Goal: Information Seeking & Learning: Learn about a topic

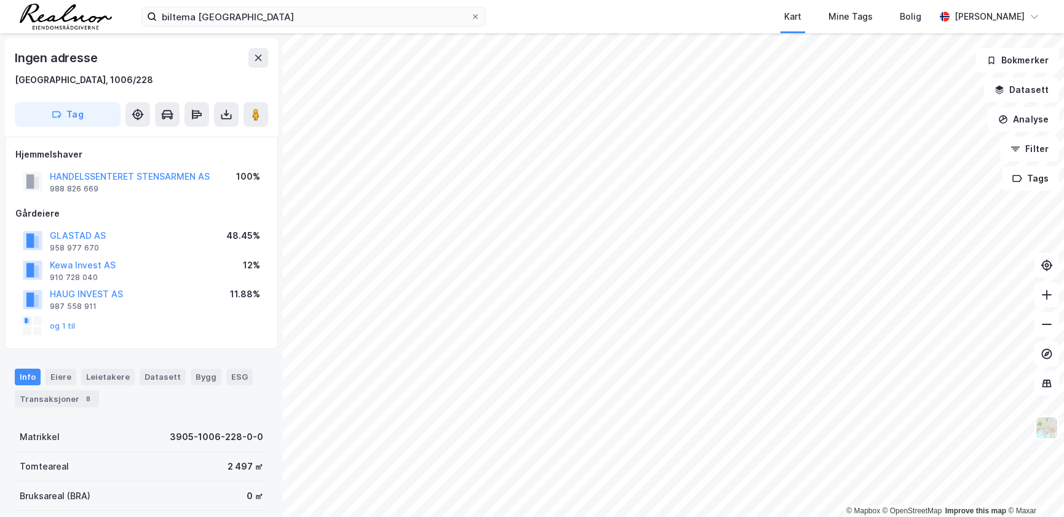
scroll to position [1, 0]
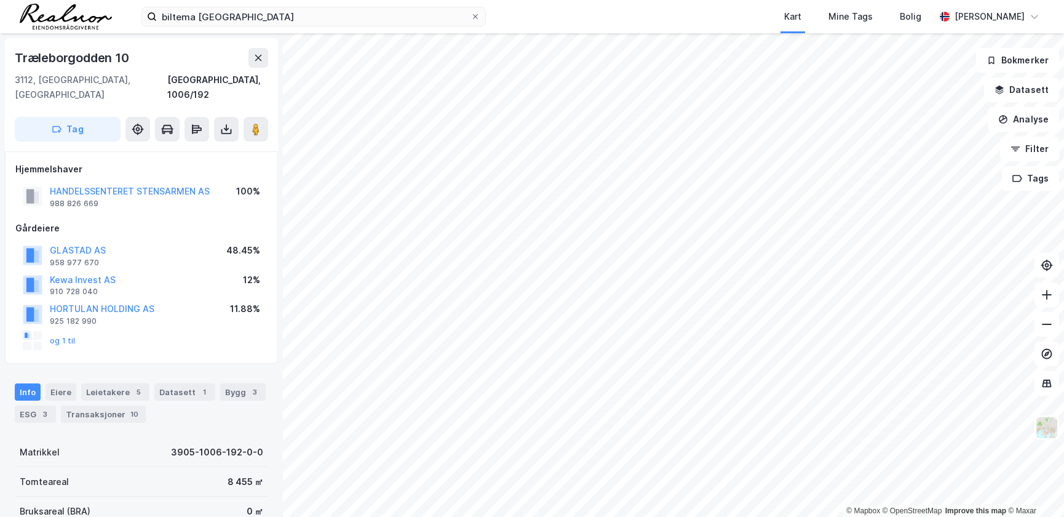
scroll to position [1, 0]
click at [253, 122] on image at bounding box center [255, 128] width 7 height 12
click at [1029, 144] on button "Filter" at bounding box center [1029, 149] width 59 height 25
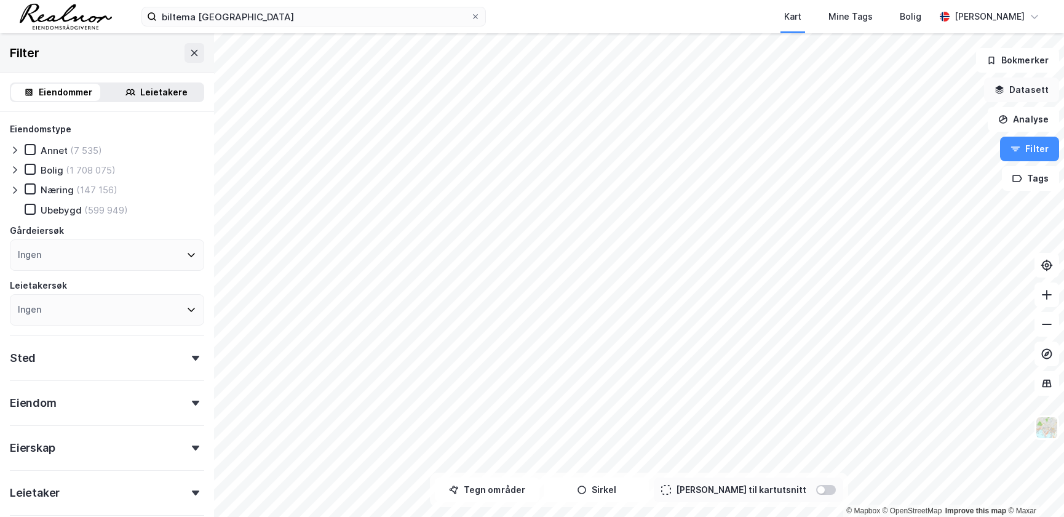
click at [1016, 96] on button "Datasett" at bounding box center [1021, 89] width 75 height 25
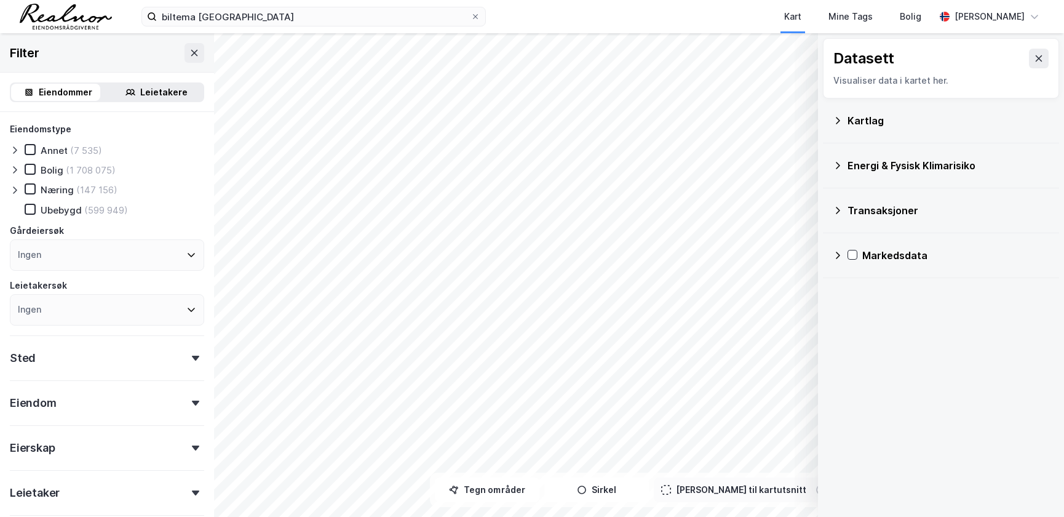
click at [839, 117] on icon at bounding box center [838, 121] width 10 height 10
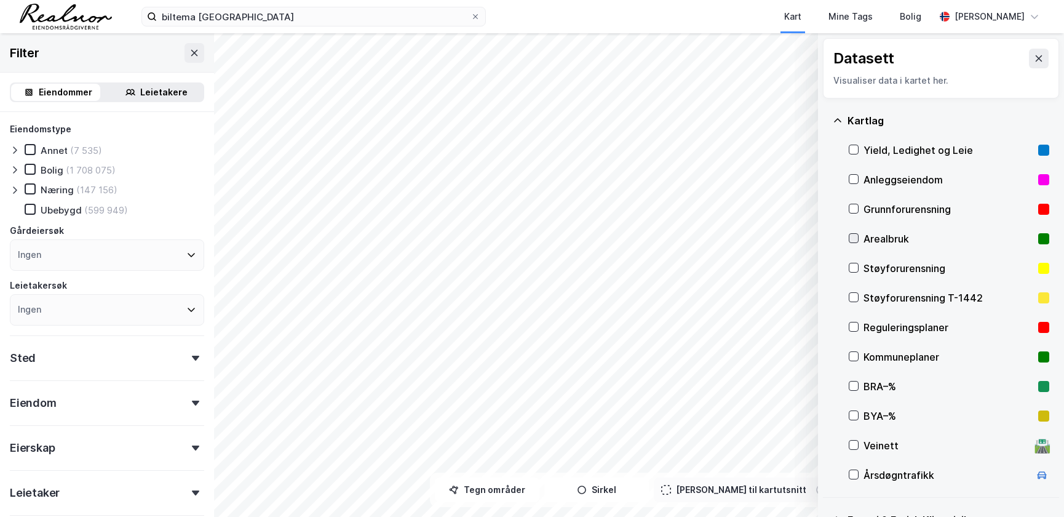
click at [851, 237] on icon at bounding box center [854, 238] width 7 height 4
click at [852, 327] on icon at bounding box center [854, 327] width 7 height 4
click at [853, 235] on icon at bounding box center [853, 238] width 9 height 9
click at [855, 357] on icon at bounding box center [853, 356] width 9 height 9
click at [852, 326] on icon at bounding box center [853, 326] width 9 height 9
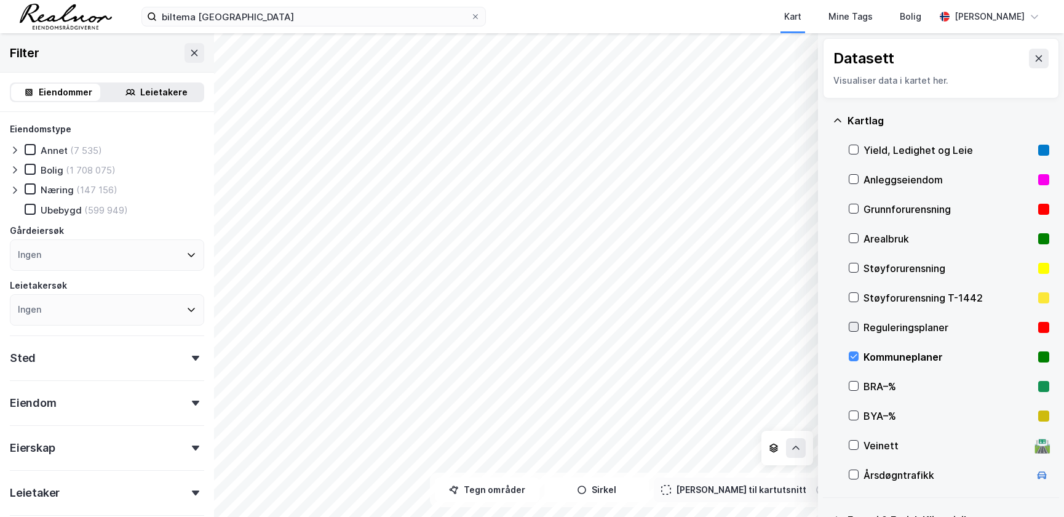
click at [855, 327] on icon at bounding box center [853, 326] width 9 height 9
click at [855, 358] on icon at bounding box center [853, 356] width 9 height 9
click at [854, 356] on icon at bounding box center [853, 356] width 9 height 9
click at [852, 325] on icon at bounding box center [853, 326] width 9 height 9
click at [850, 329] on icon at bounding box center [853, 326] width 9 height 9
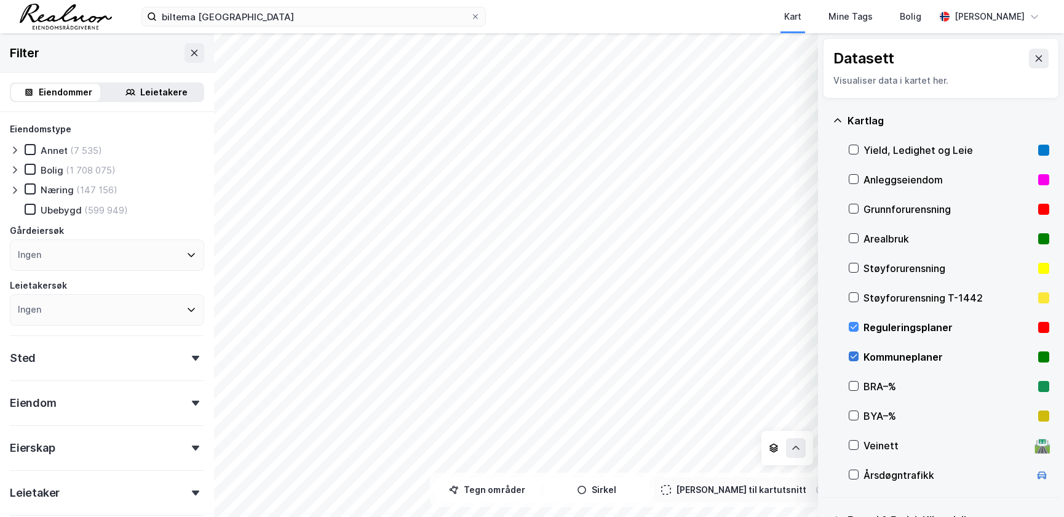
click at [854, 357] on icon at bounding box center [854, 356] width 7 height 4
click at [849, 357] on icon at bounding box center [853, 356] width 9 height 9
click at [852, 326] on icon at bounding box center [853, 326] width 9 height 9
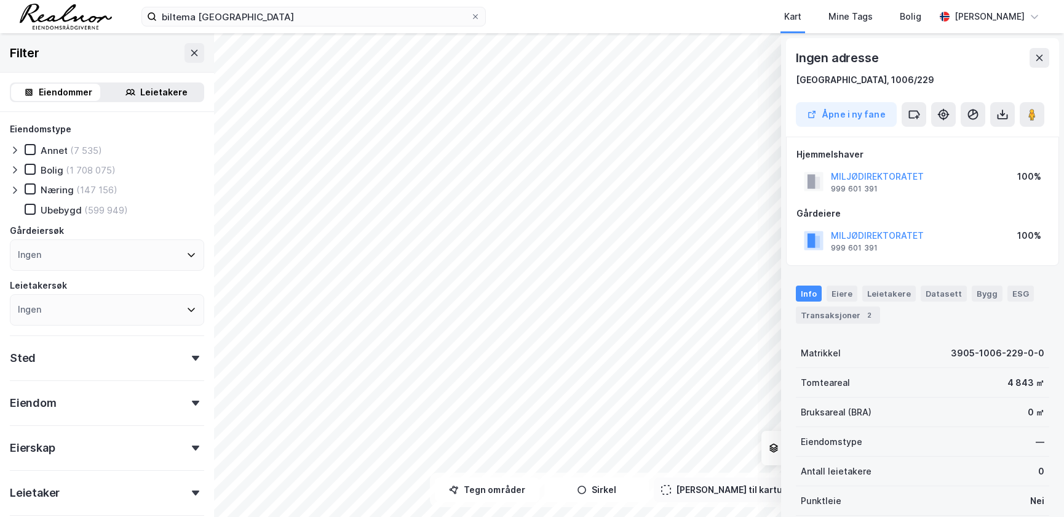
scroll to position [1, 0]
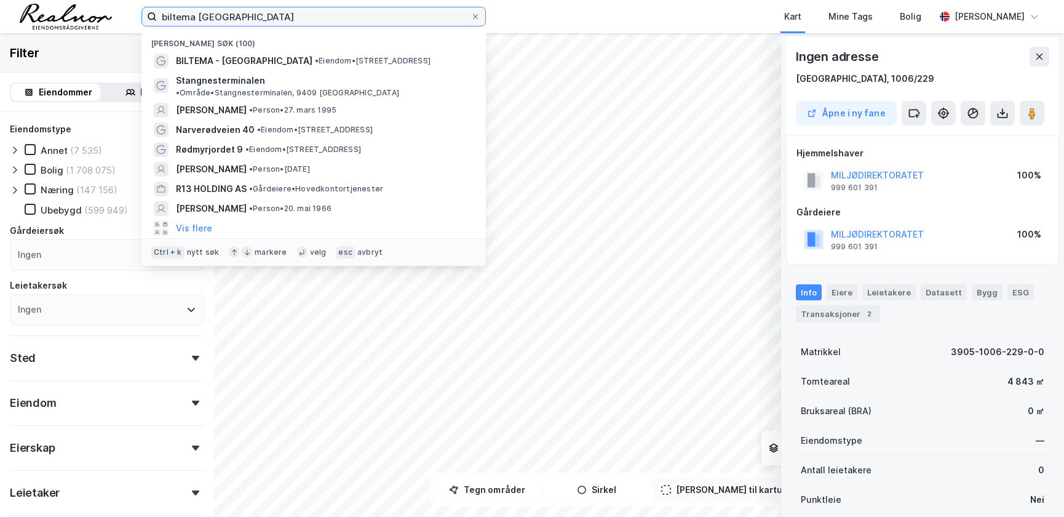
click at [239, 21] on input "biltema tønsberg" at bounding box center [314, 16] width 314 height 18
type input "biltema"
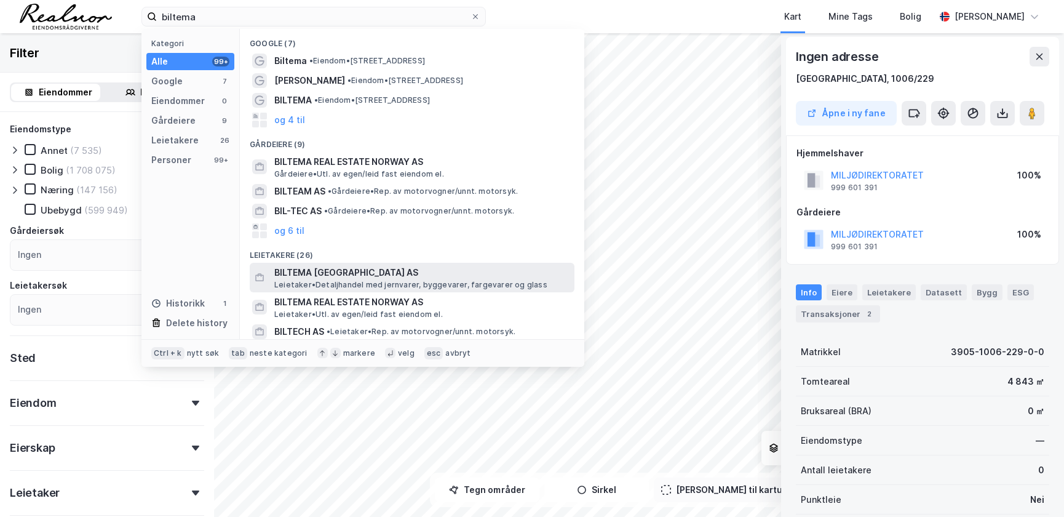
click at [397, 277] on span "BILTEMA [GEOGRAPHIC_DATA] AS" at bounding box center [421, 272] width 295 height 15
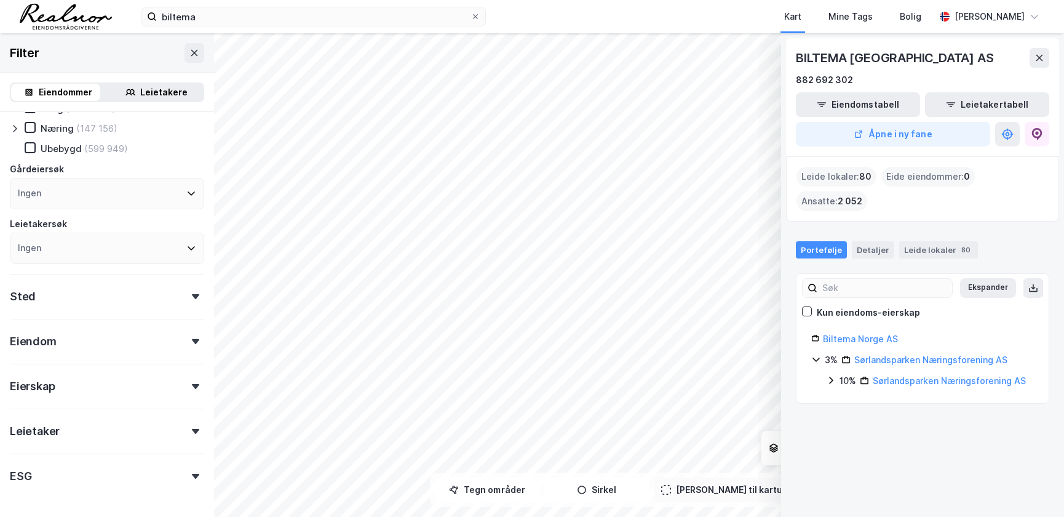
scroll to position [104, 0]
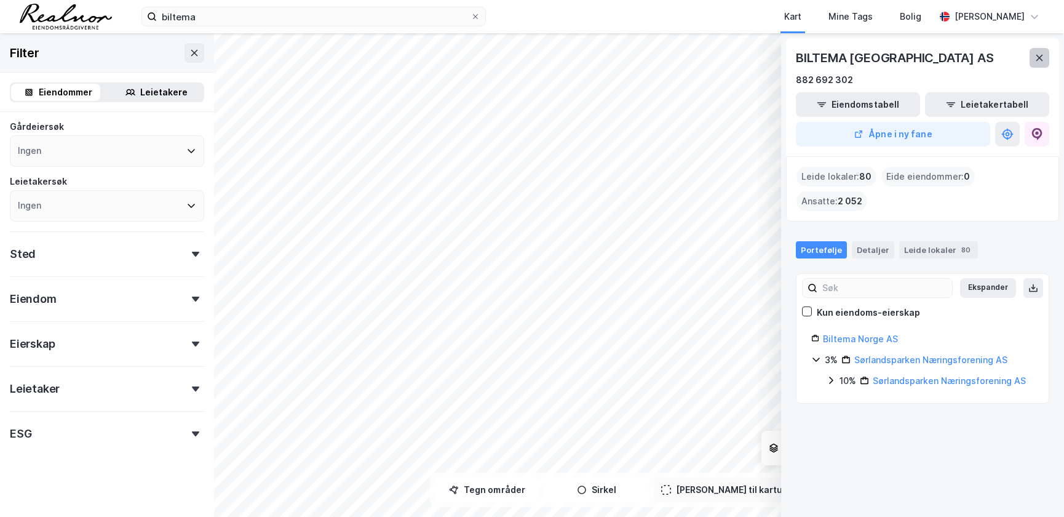
click at [1034, 57] on icon at bounding box center [1039, 58] width 10 height 10
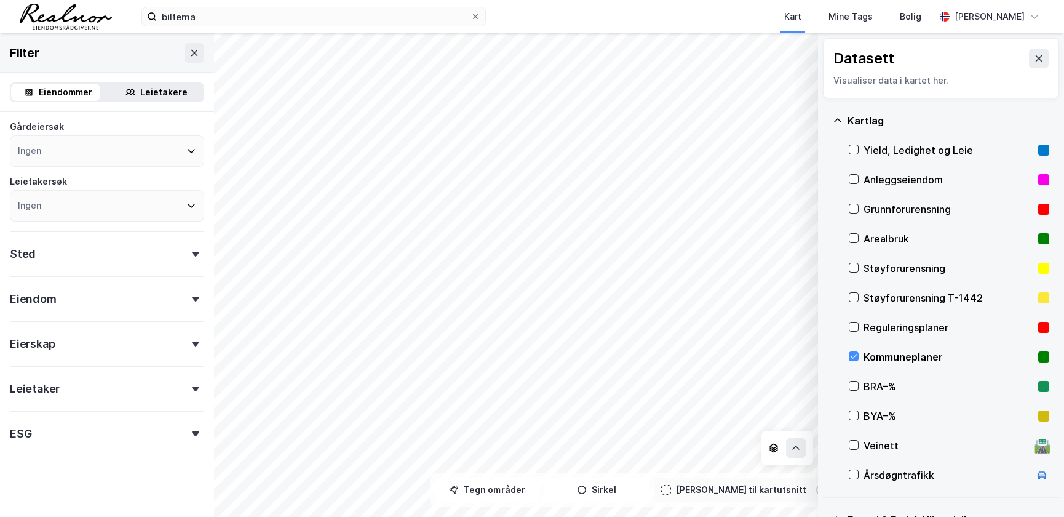
click at [852, 357] on icon at bounding box center [853, 356] width 9 height 9
click at [1033, 50] on button at bounding box center [1039, 59] width 20 height 20
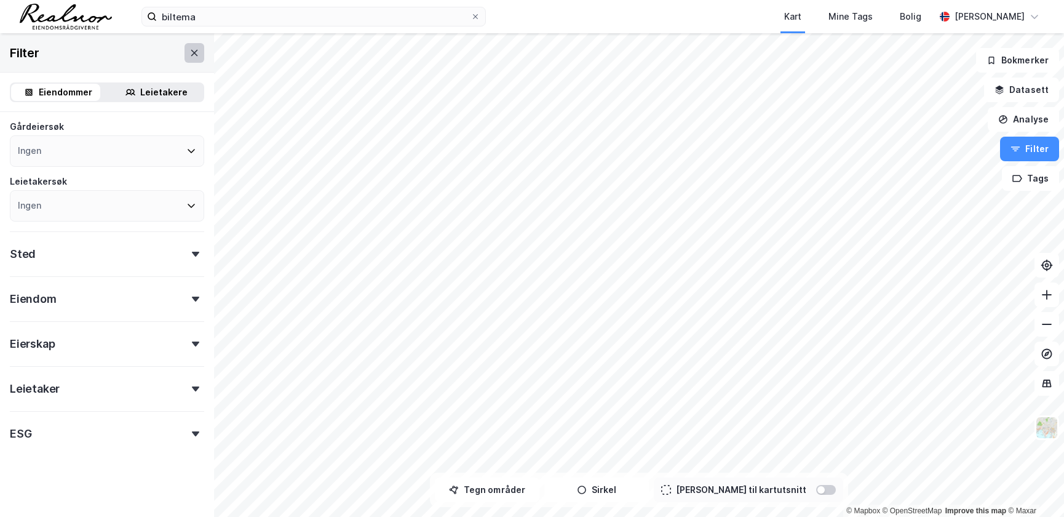
click at [192, 55] on button at bounding box center [194, 53] width 20 height 20
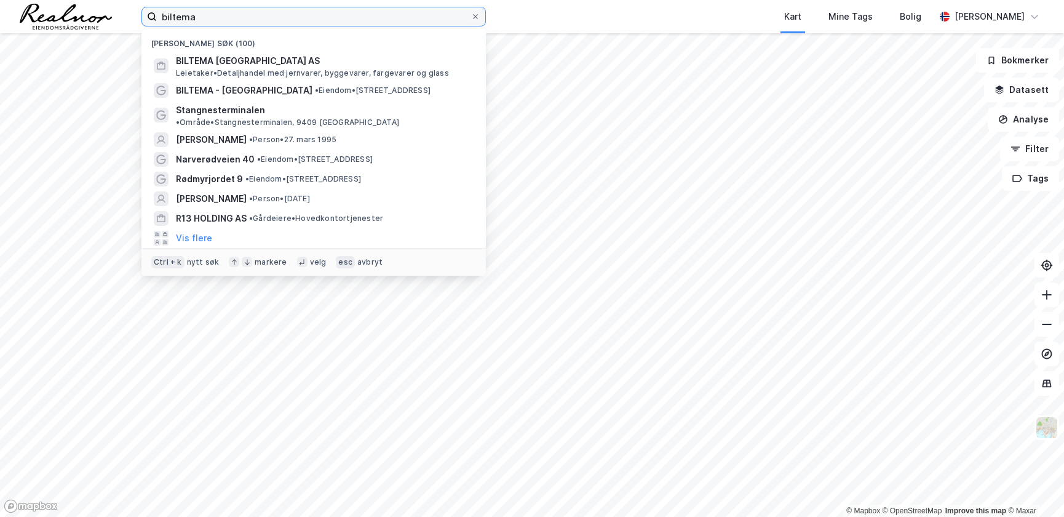
click at [224, 11] on input "biltema" at bounding box center [314, 16] width 314 height 18
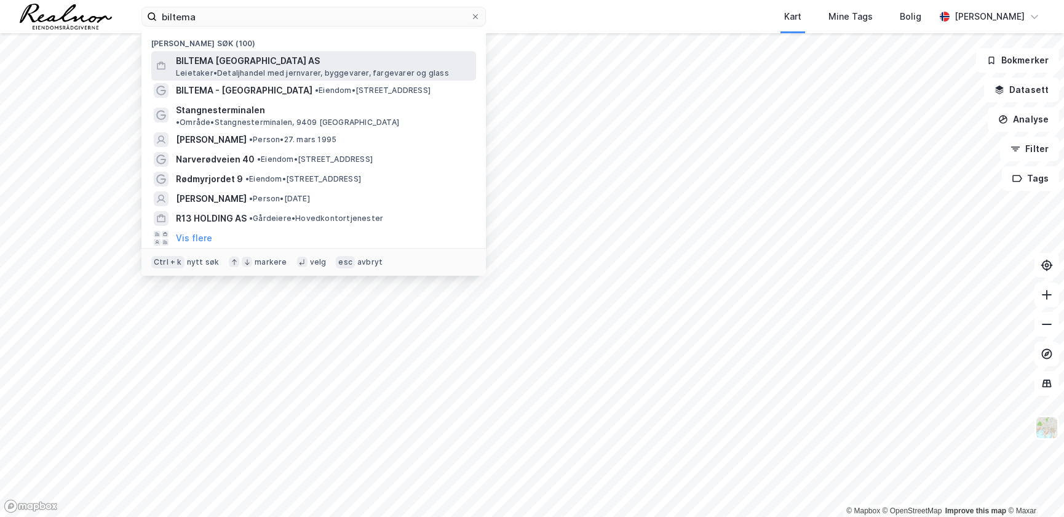
click at [237, 66] on span "BILTEMA [GEOGRAPHIC_DATA] AS" at bounding box center [323, 61] width 295 height 15
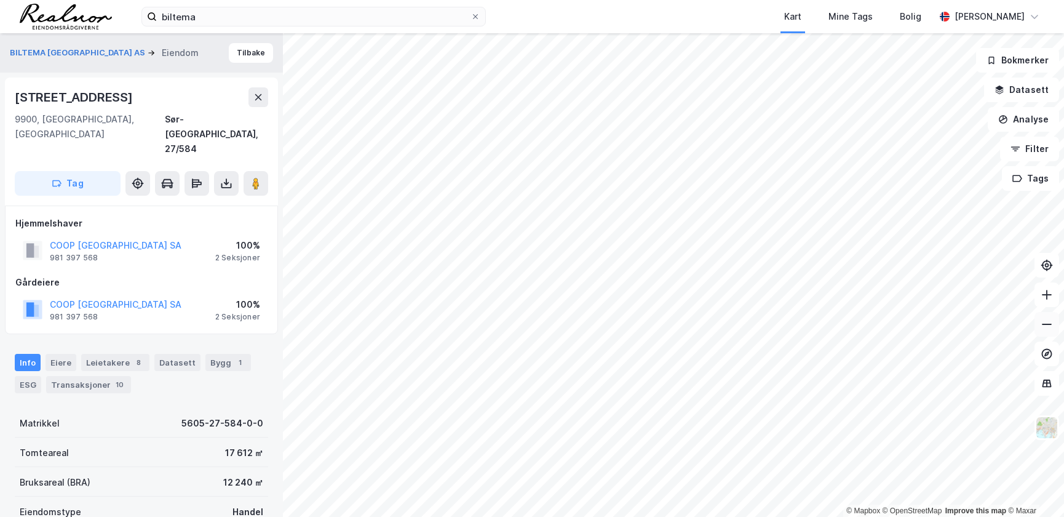
scroll to position [1, 0]
click at [60, 48] on button "BILTEMA [GEOGRAPHIC_DATA] AS" at bounding box center [79, 52] width 138 height 12
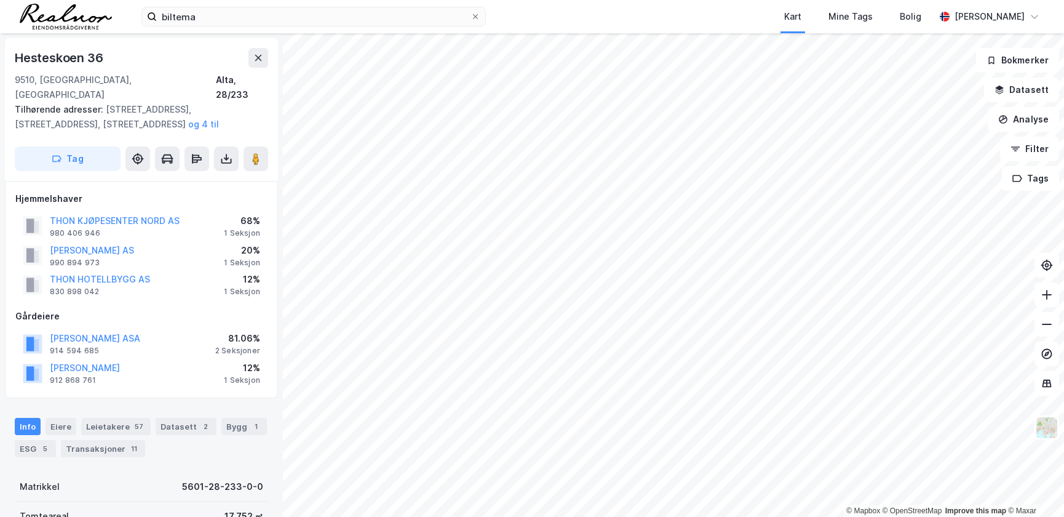
scroll to position [1, 0]
click at [257, 60] on icon at bounding box center [258, 57] width 10 height 10
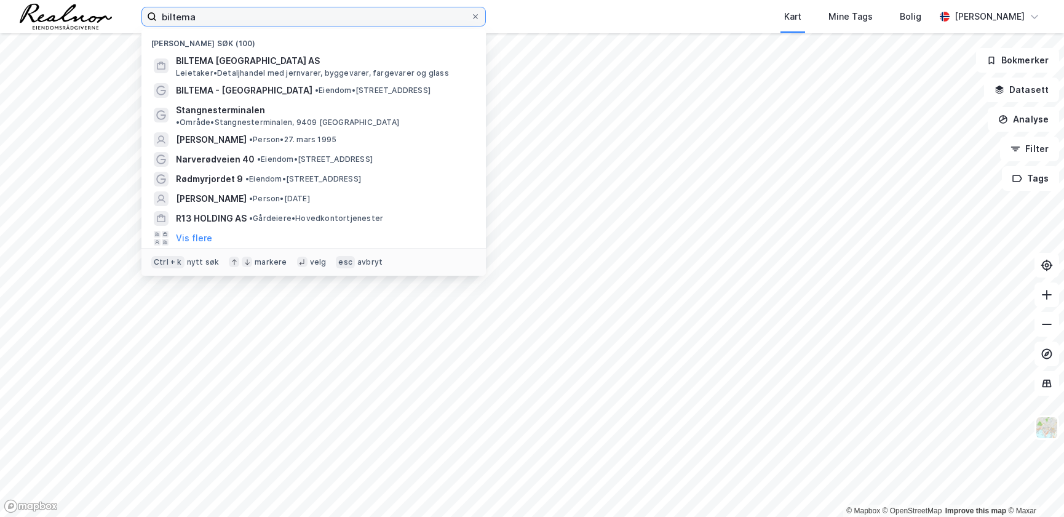
click at [239, 18] on input "biltema" at bounding box center [314, 16] width 314 height 18
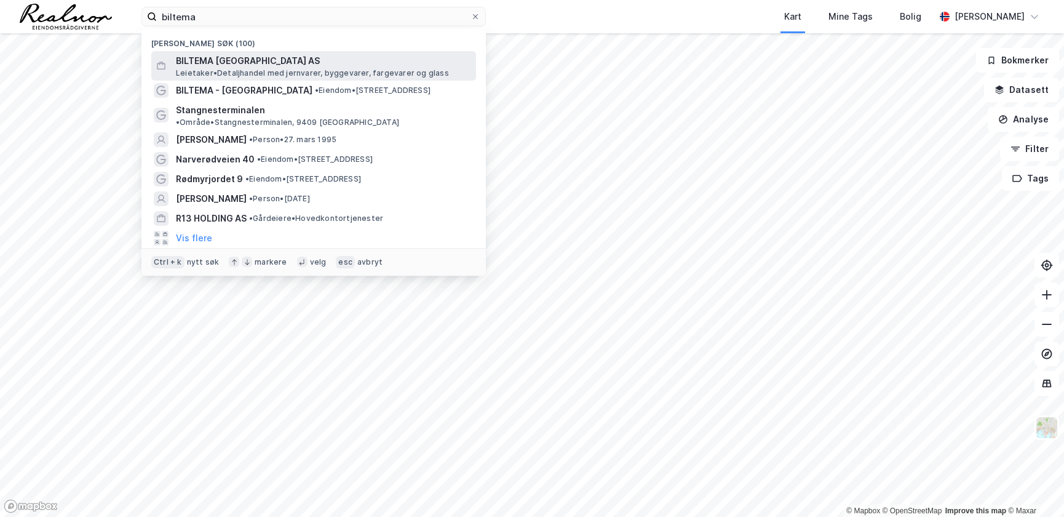
click at [243, 59] on span "BILTEMA [GEOGRAPHIC_DATA] AS" at bounding box center [323, 61] width 295 height 15
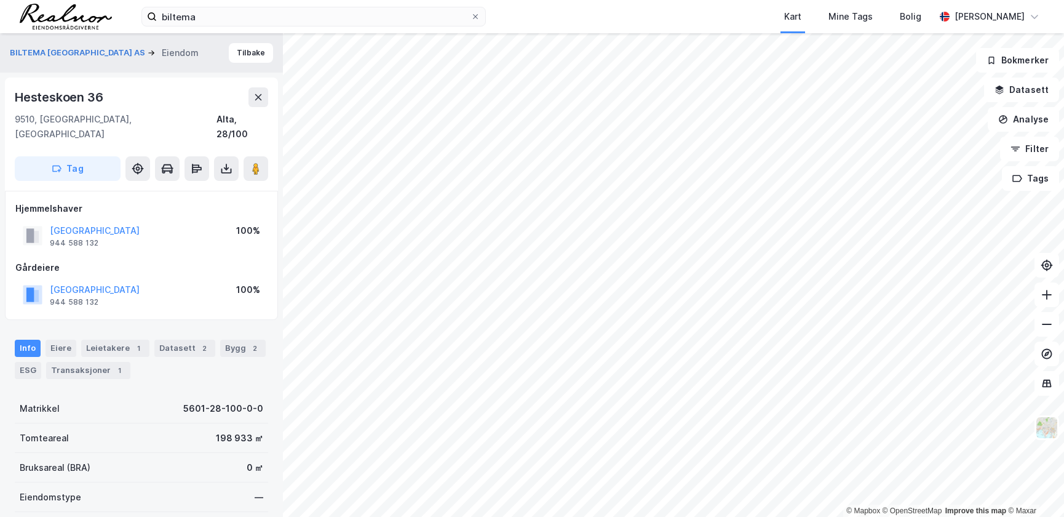
scroll to position [1, 0]
click at [57, 50] on button "BILTEMA [GEOGRAPHIC_DATA] AS" at bounding box center [79, 52] width 138 height 12
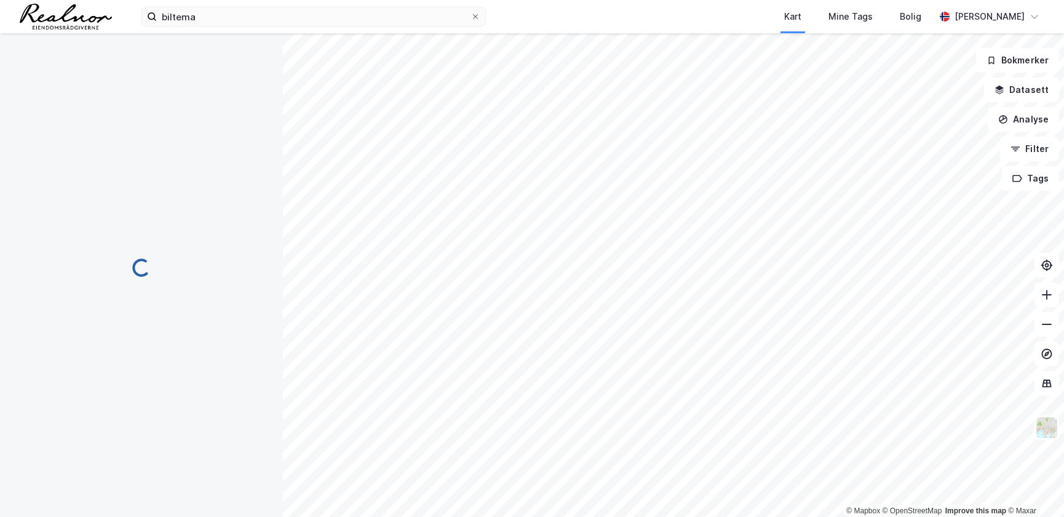
scroll to position [1, 0]
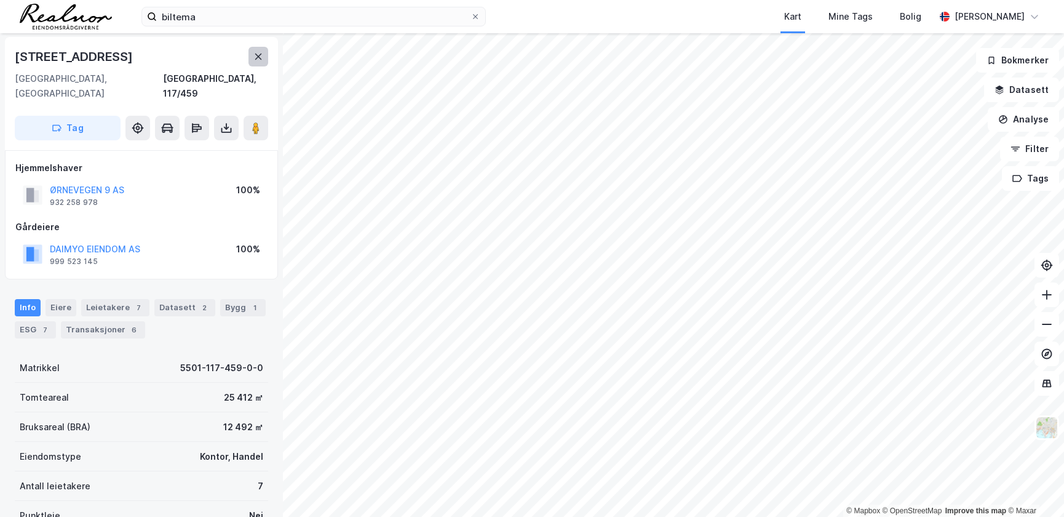
click at [258, 53] on icon at bounding box center [258, 57] width 10 height 10
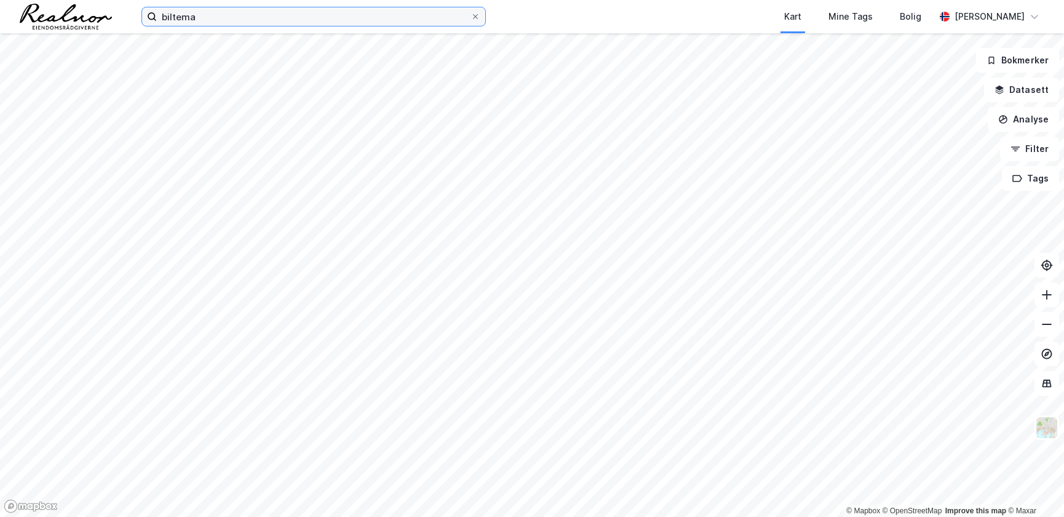
click at [270, 25] on input "biltema" at bounding box center [314, 16] width 314 height 18
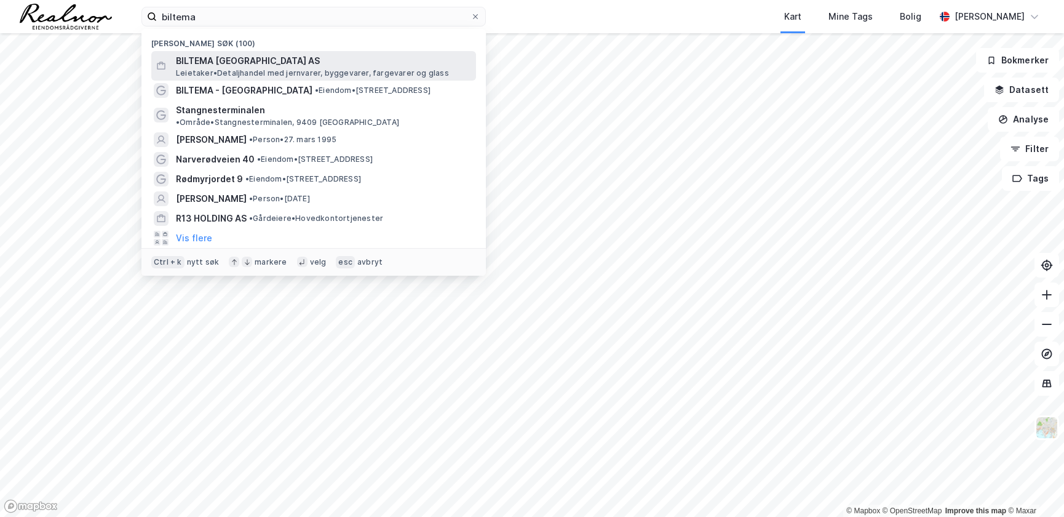
click at [244, 62] on span "BILTEMA [GEOGRAPHIC_DATA] AS" at bounding box center [323, 61] width 295 height 15
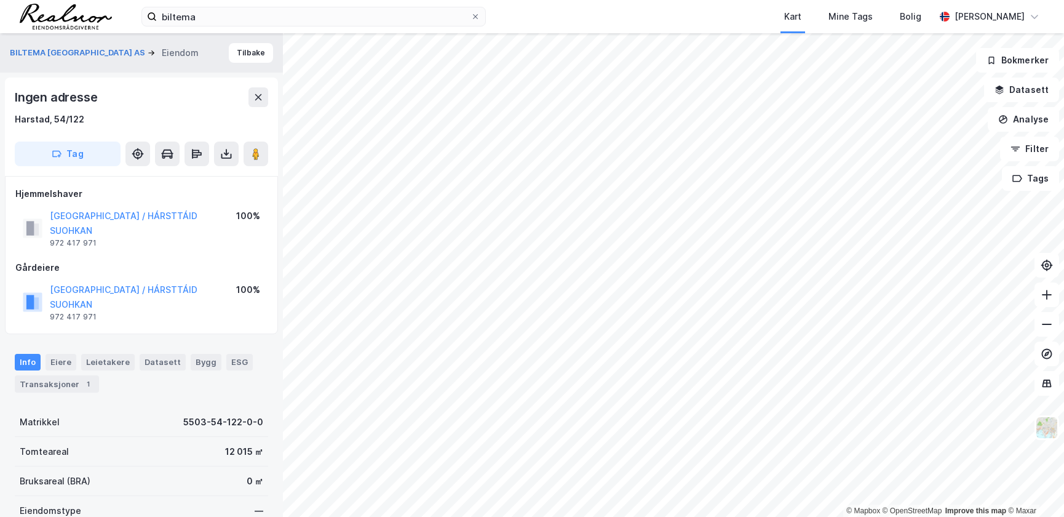
scroll to position [1, 0]
click at [225, 14] on input "biltema" at bounding box center [314, 16] width 314 height 18
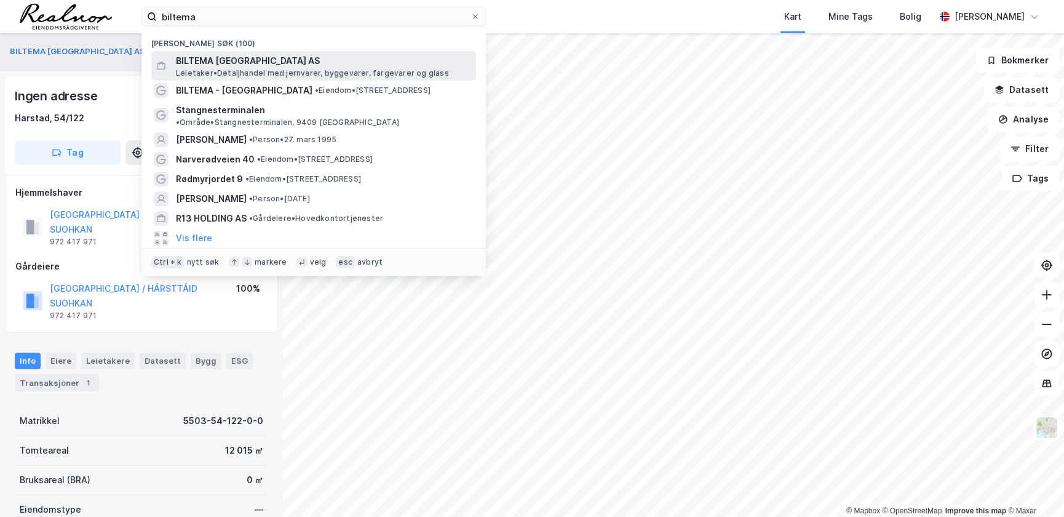
click at [240, 57] on span "BILTEMA NORGE AS" at bounding box center [323, 61] width 295 height 15
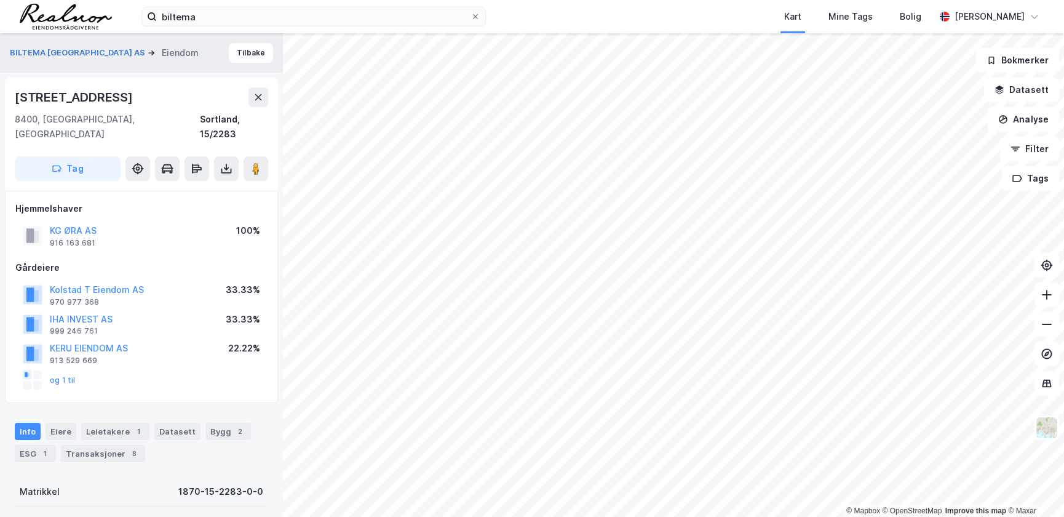
scroll to position [1, 0]
click at [0, 0] on button "KG ØRA AS" at bounding box center [0, 0] width 0 height 0
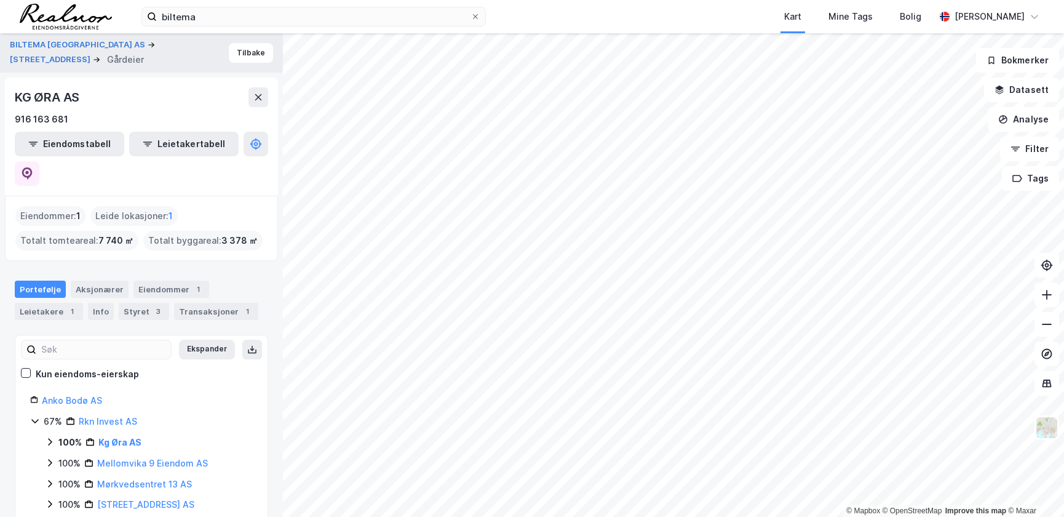
click at [49, 437] on icon at bounding box center [50, 442] width 10 height 10
click at [150, 458] on link "Sortland, 15/2283" at bounding box center [131, 470] width 38 height 25
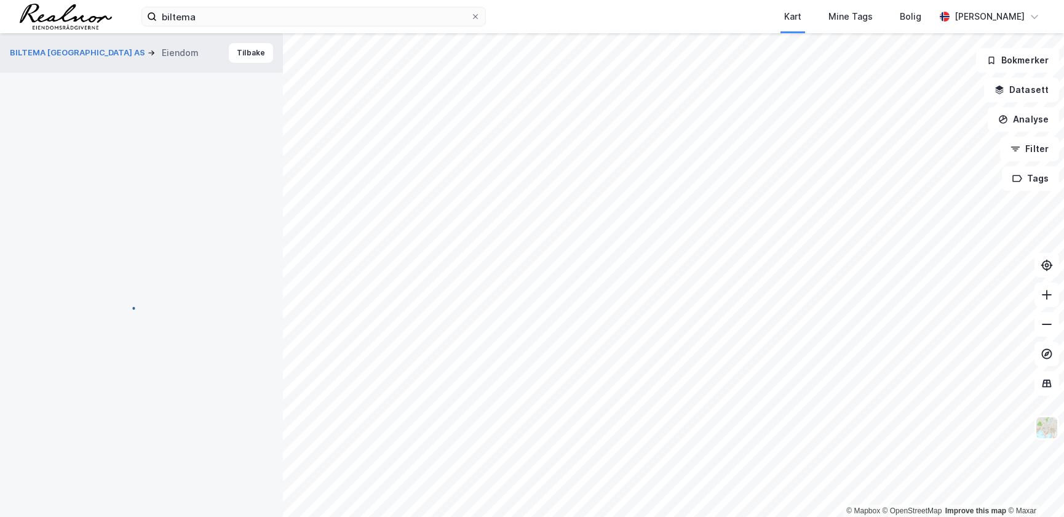
scroll to position [1, 0]
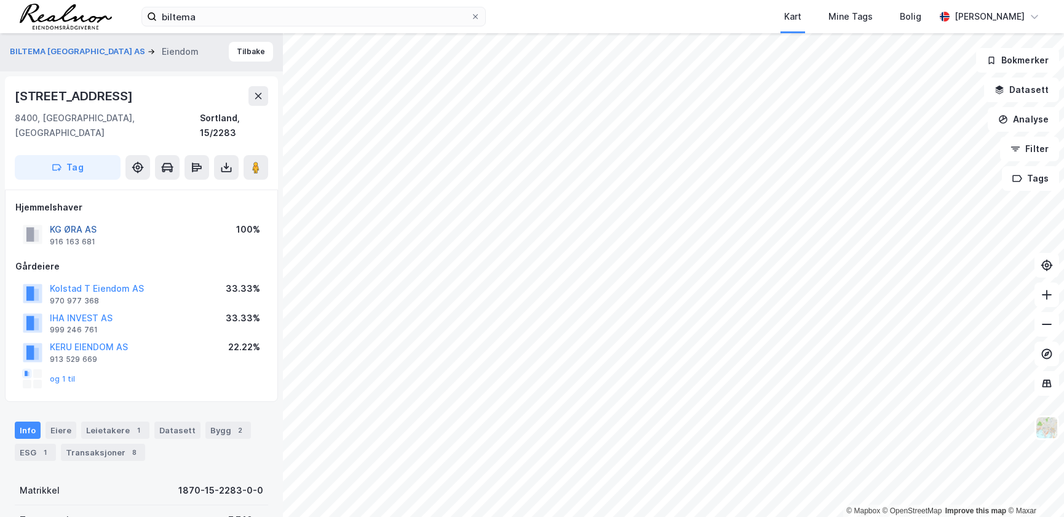
click at [0, 0] on button "KG ØRA AS" at bounding box center [0, 0] width 0 height 0
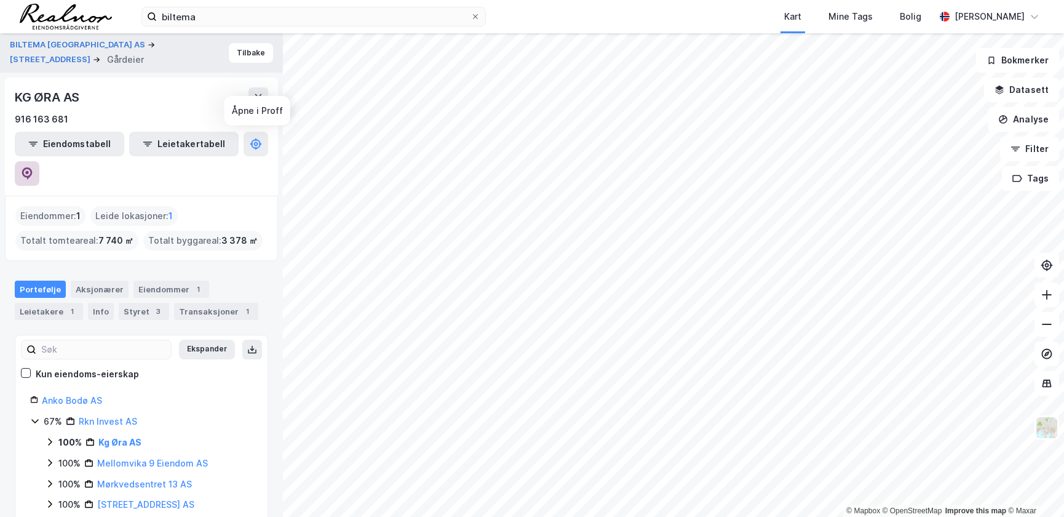
click at [33, 167] on icon at bounding box center [27, 173] width 12 height 12
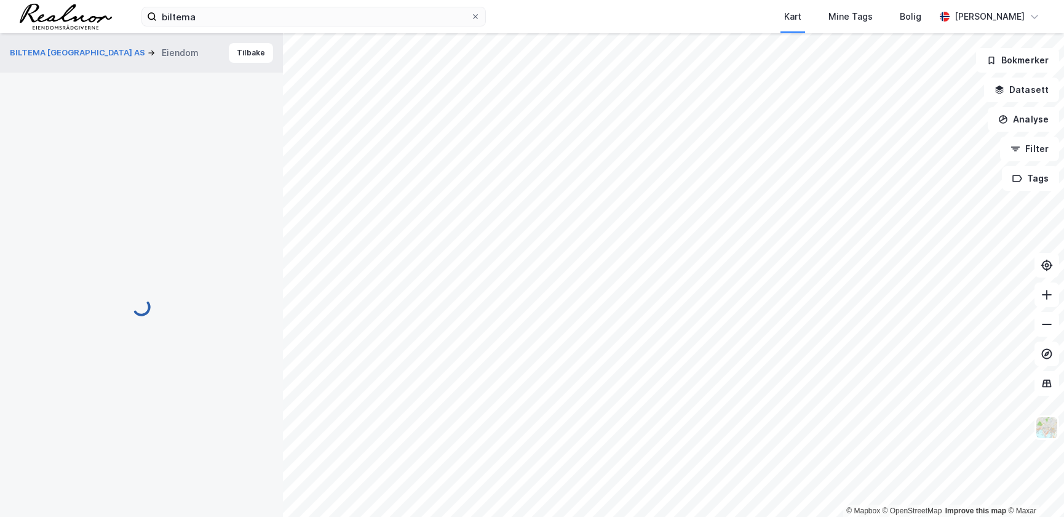
scroll to position [1, 0]
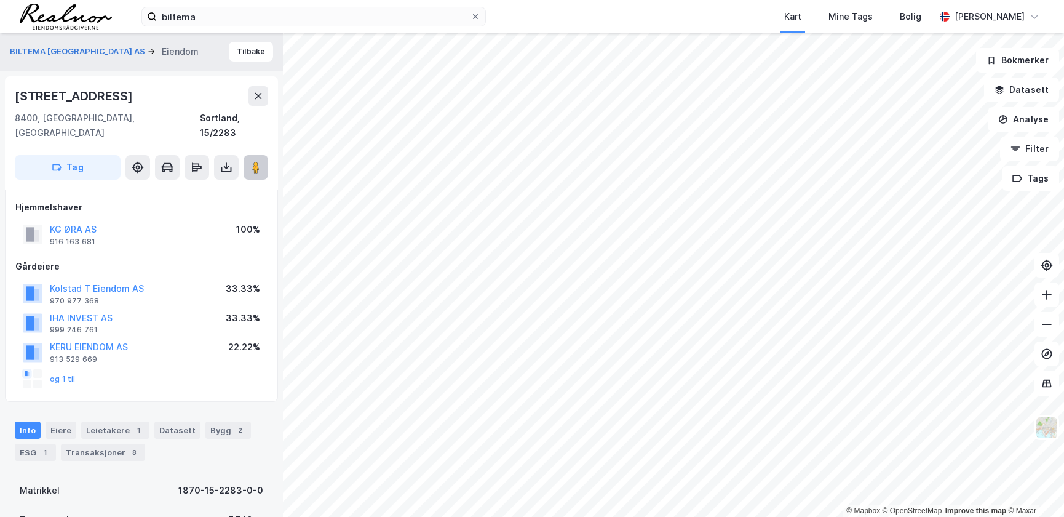
click at [250, 161] on icon at bounding box center [256, 167] width 12 height 12
click at [0, 0] on button "KG ØRA AS" at bounding box center [0, 0] width 0 height 0
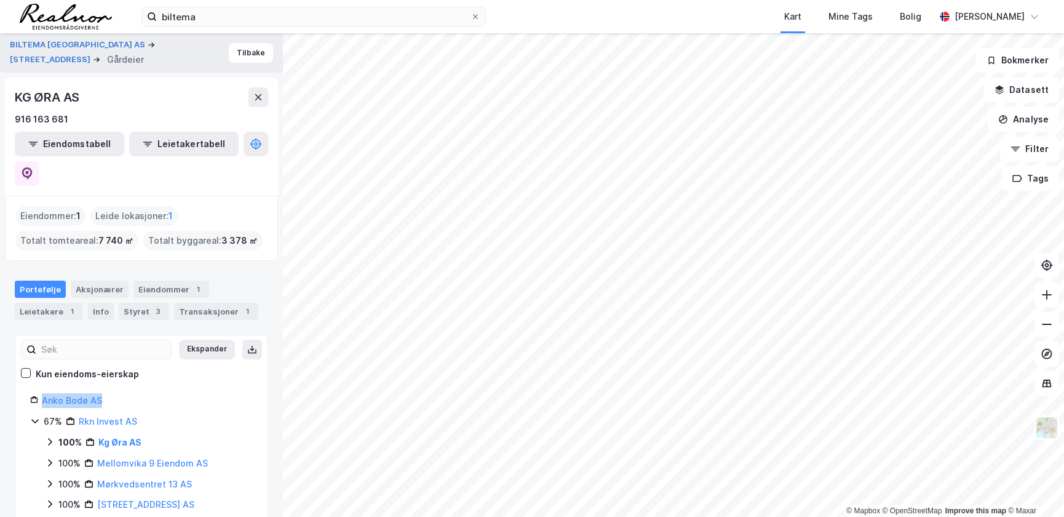
drag, startPoint x: 129, startPoint y: 371, endPoint x: 182, endPoint y: 301, distance: 87.8
click at [41, 393] on div "Anko Bodø AS" at bounding box center [141, 400] width 223 height 15
copy link "Anko Bodø AS"
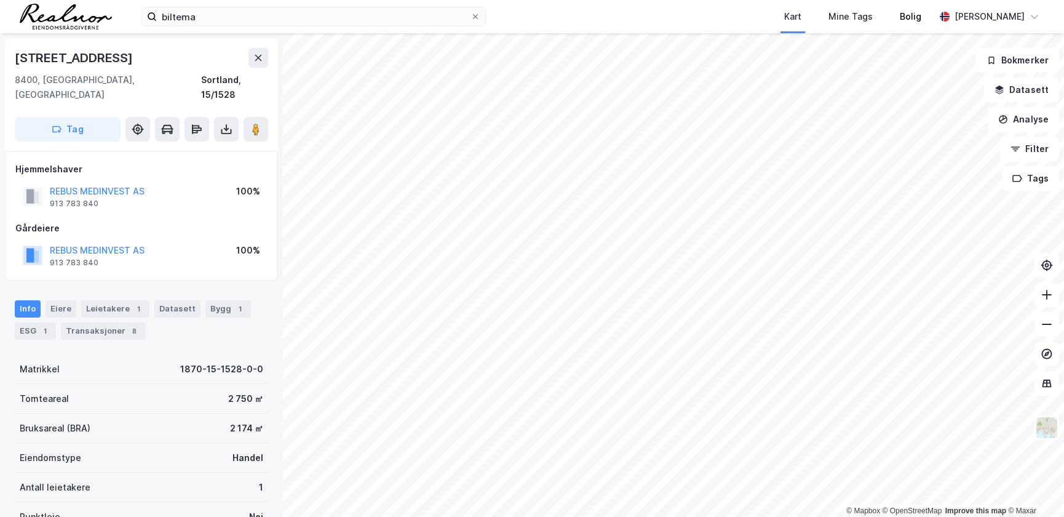
scroll to position [1, 0]
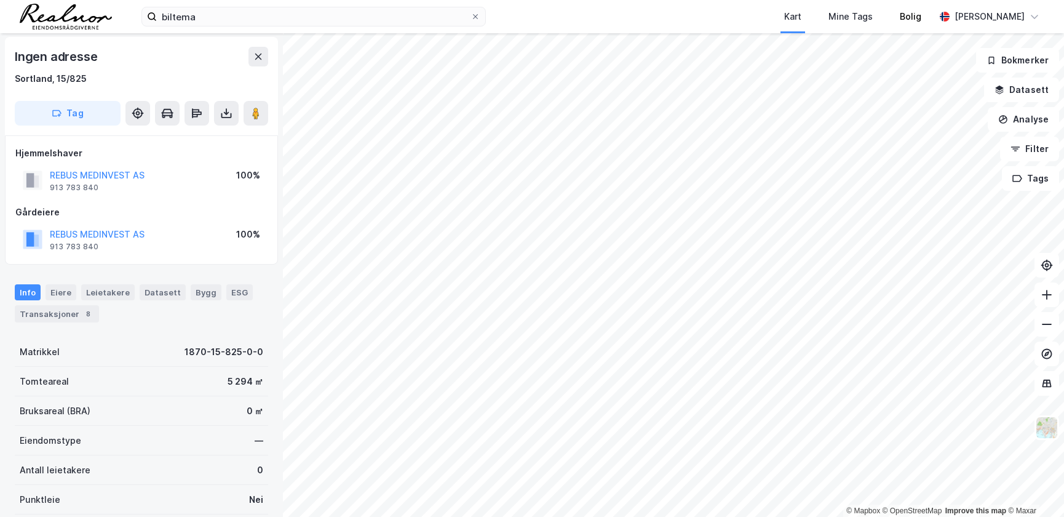
scroll to position [1, 0]
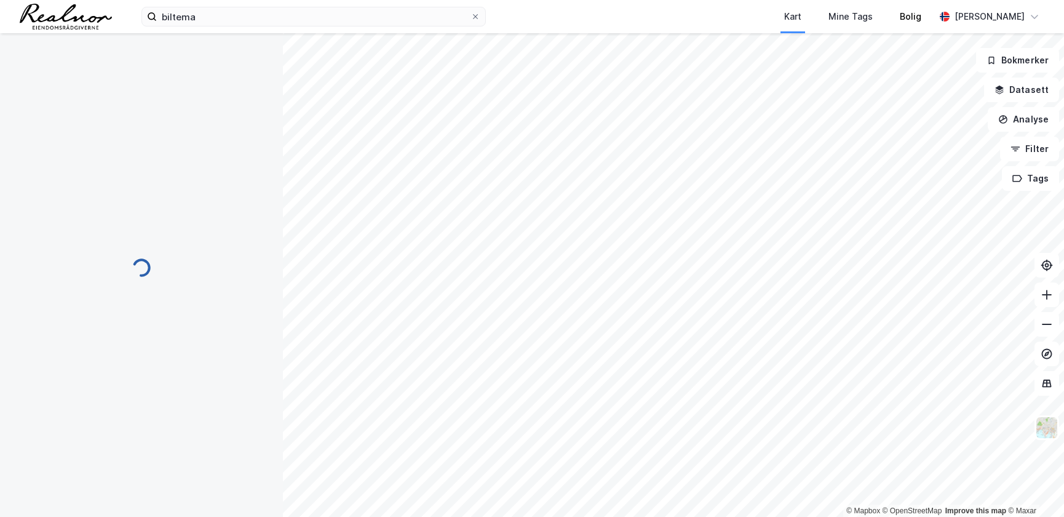
scroll to position [1, 0]
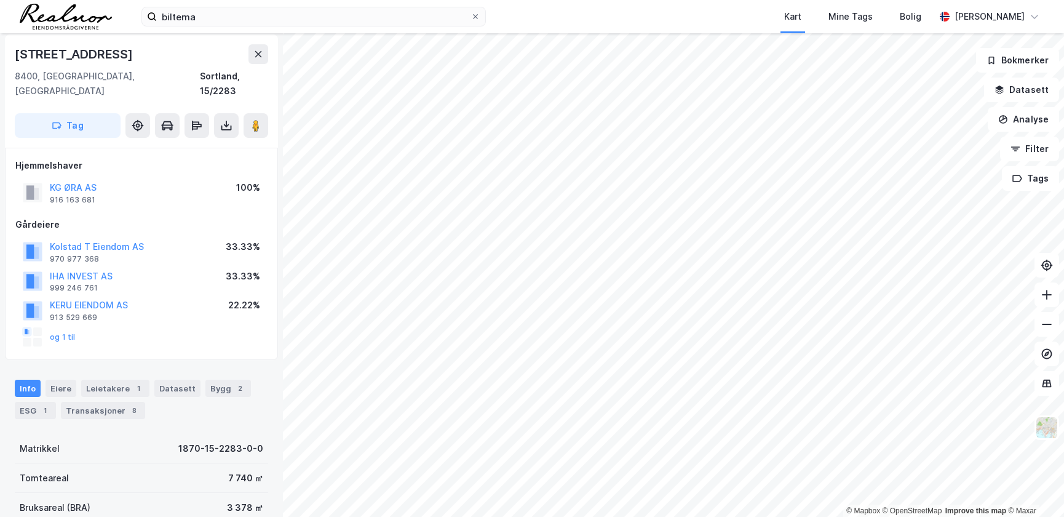
scroll to position [57, 0]
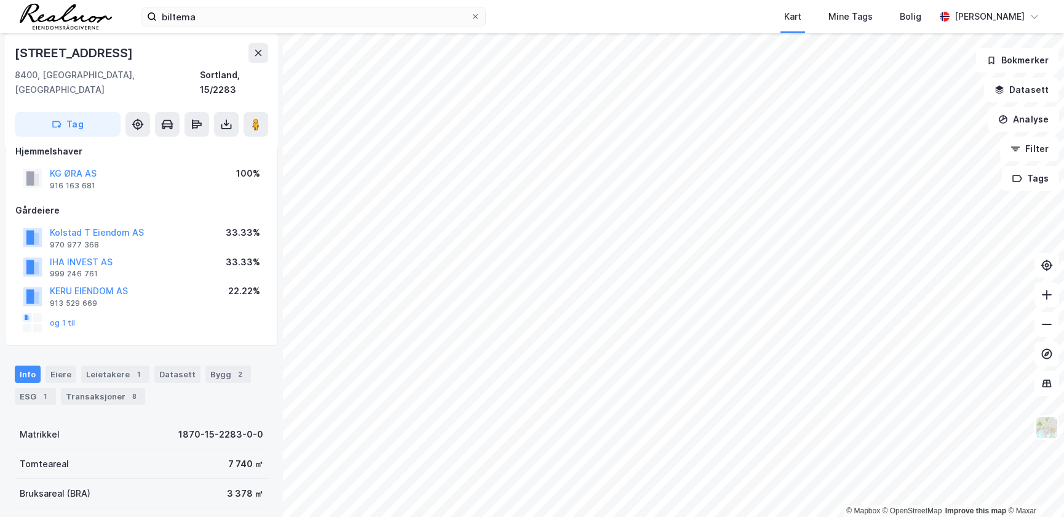
click at [207, 478] on div "Bruksareal (BRA) 3 378 ㎡" at bounding box center [141, 493] width 253 height 30
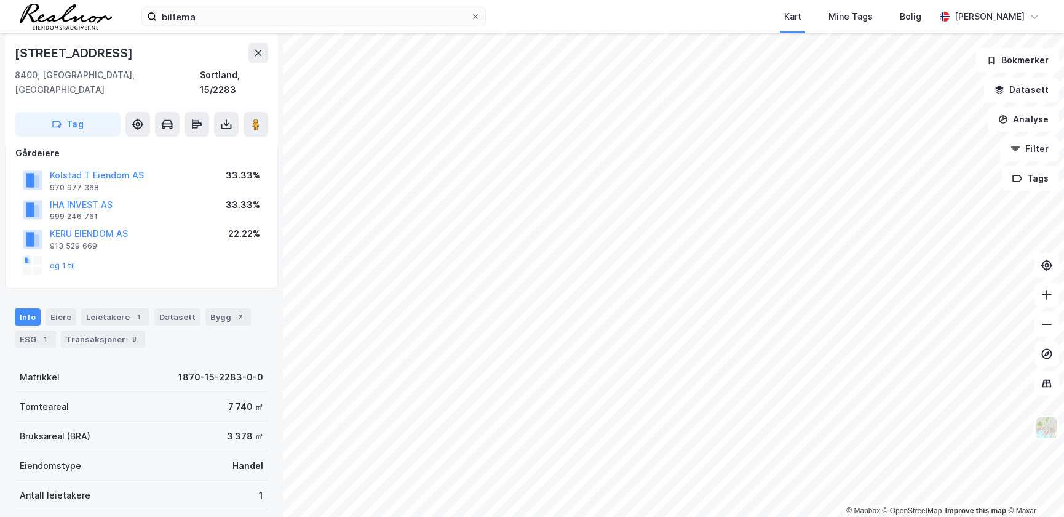
scroll to position [1, 0]
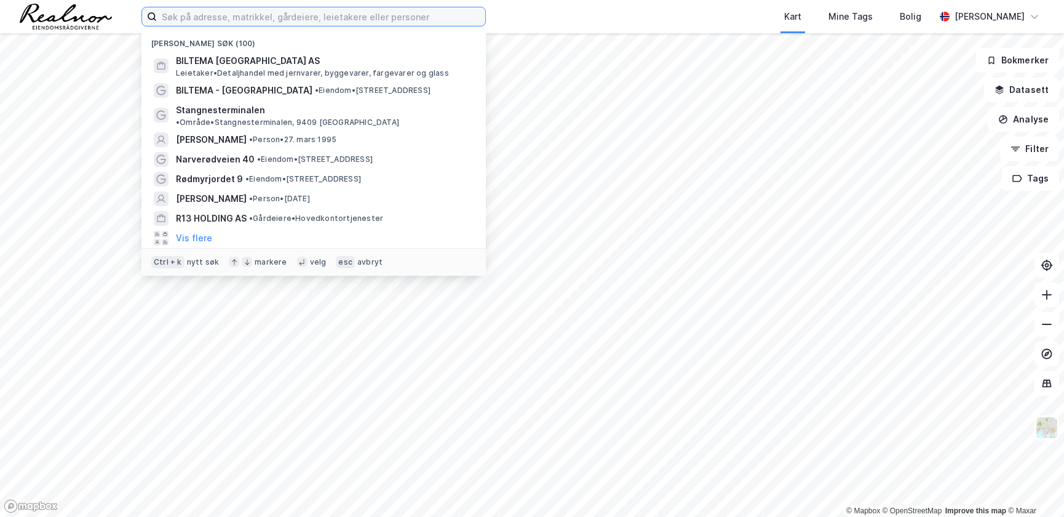
click at [322, 16] on input at bounding box center [321, 16] width 328 height 18
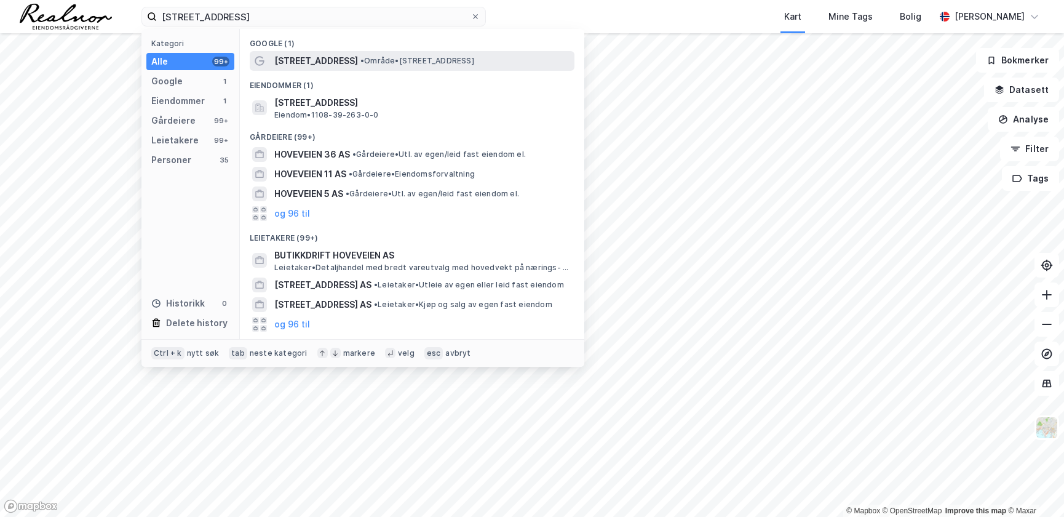
click at [396, 54] on div "Hoveveien 46 • Område • Hoveveien 46, 4306 Sandnes" at bounding box center [423, 61] width 298 height 15
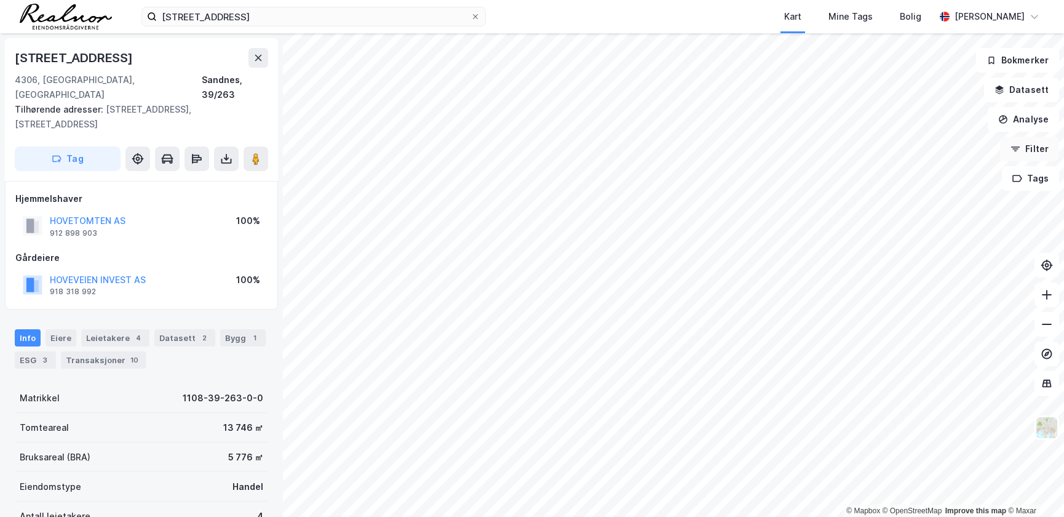
click at [1035, 153] on button "Filter" at bounding box center [1029, 149] width 59 height 25
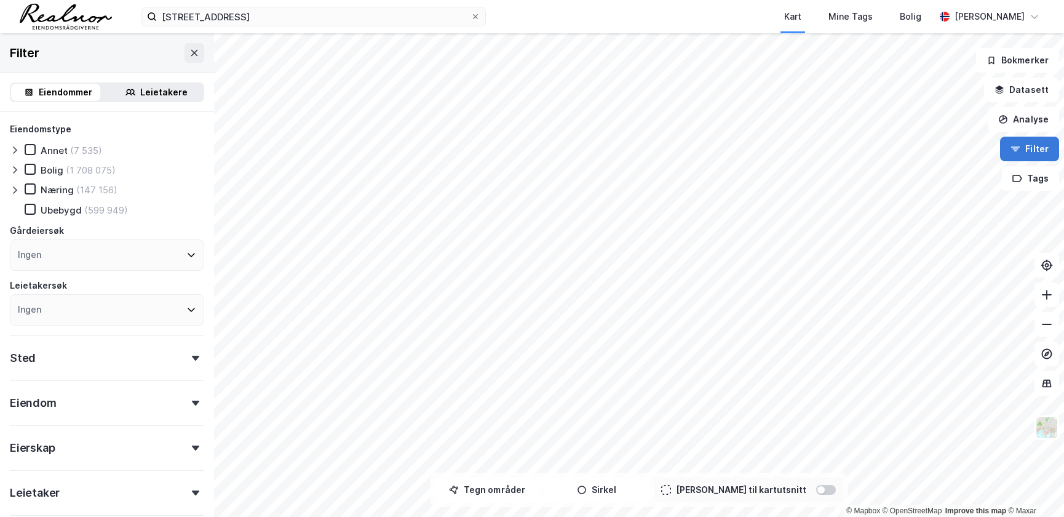
click at [1028, 150] on button "Filter" at bounding box center [1029, 149] width 59 height 25
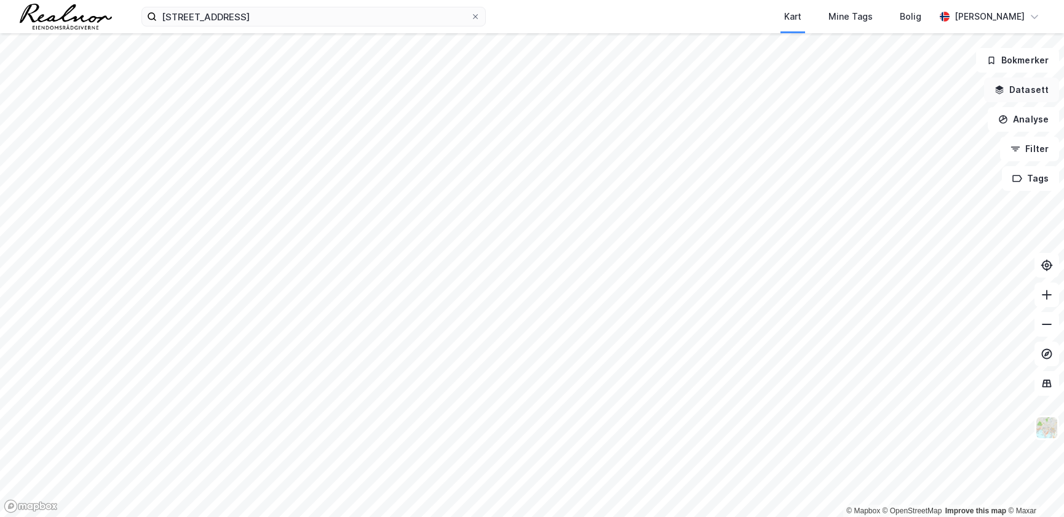
click at [1023, 80] on button "Datasett" at bounding box center [1021, 89] width 75 height 25
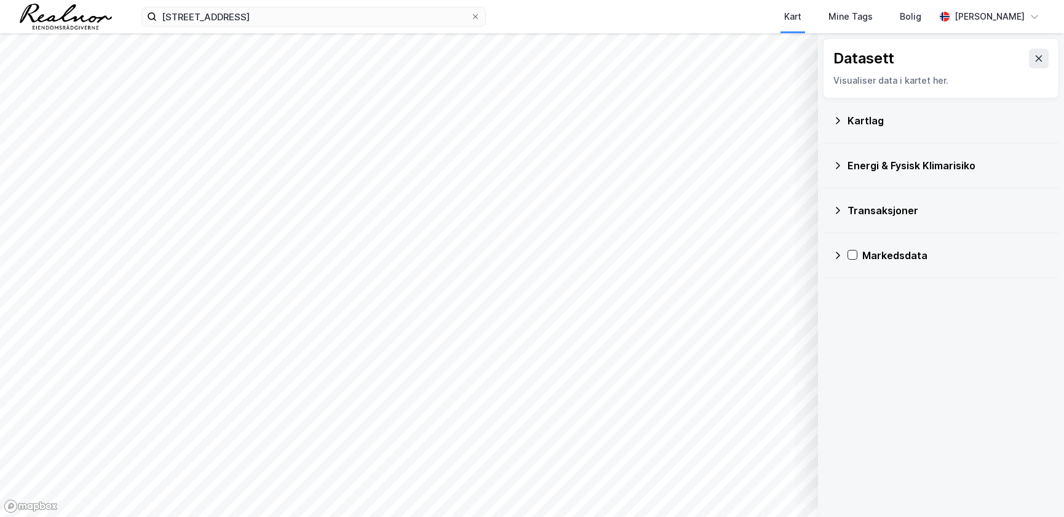
click at [835, 207] on icon at bounding box center [838, 210] width 10 height 10
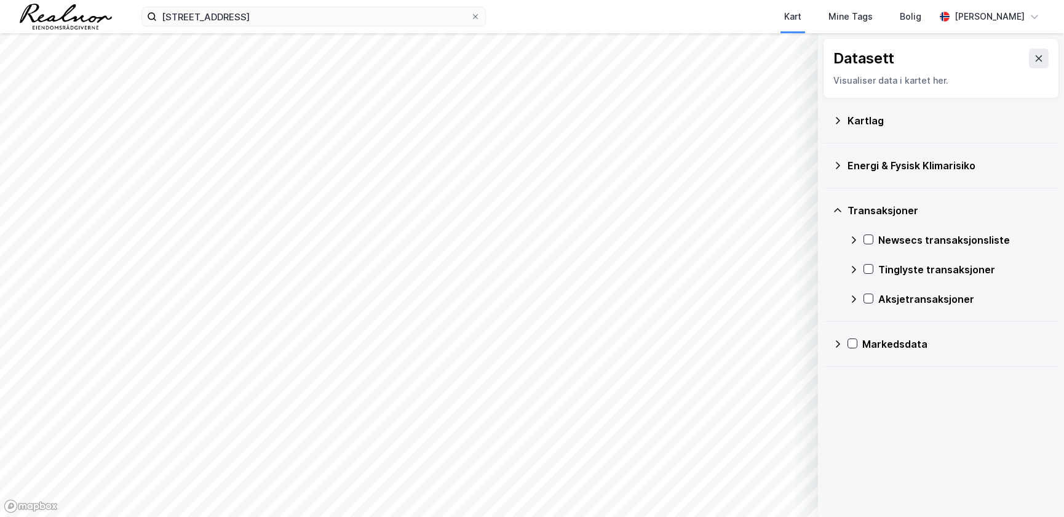
click at [835, 207] on icon at bounding box center [838, 210] width 10 height 10
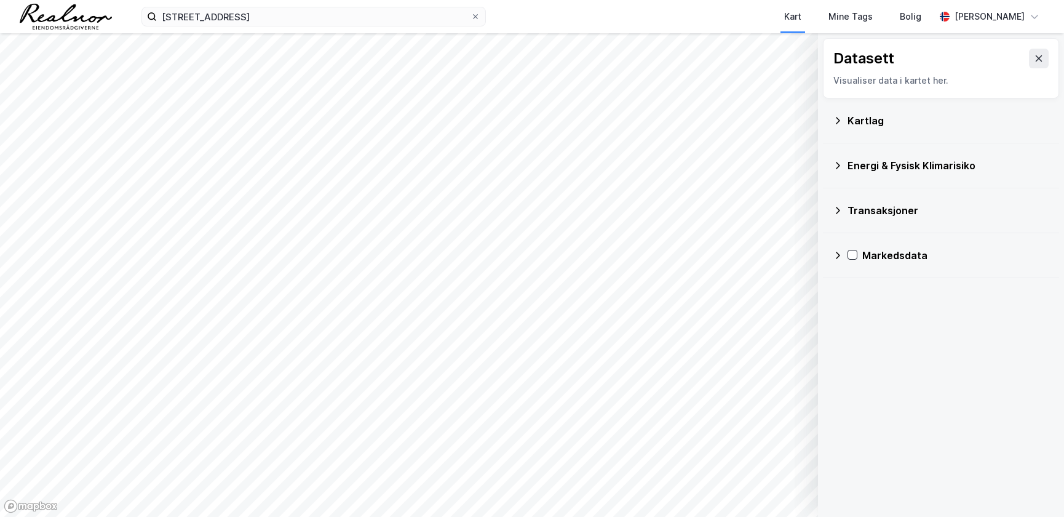
click at [835, 169] on icon at bounding box center [838, 166] width 10 height 10
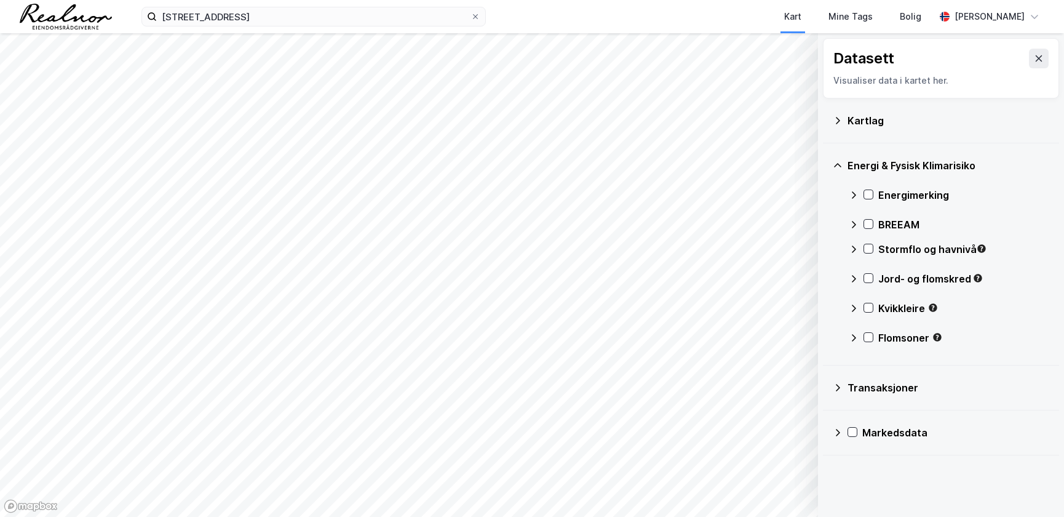
click at [839, 164] on icon at bounding box center [838, 166] width 10 height 10
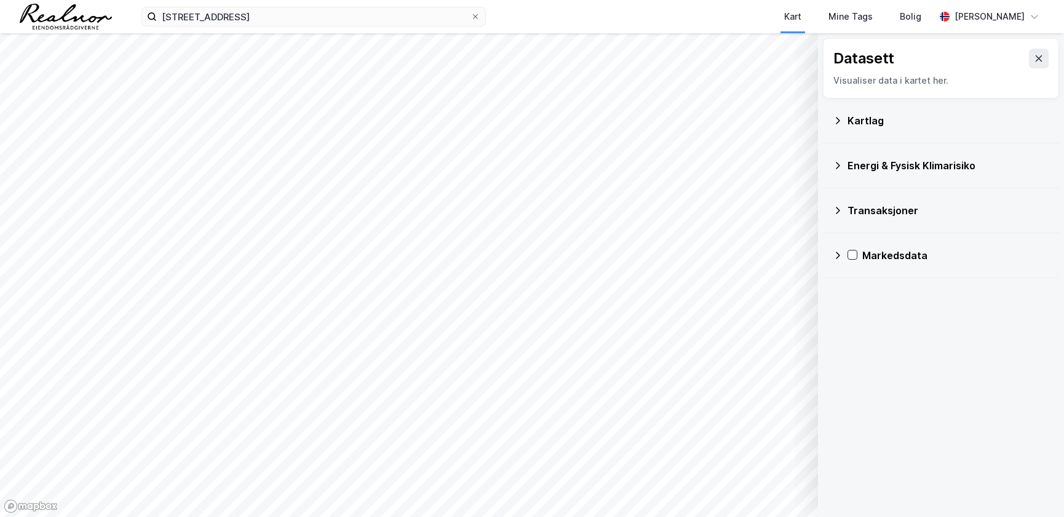
click at [836, 112] on div "Kartlag" at bounding box center [941, 121] width 216 height 30
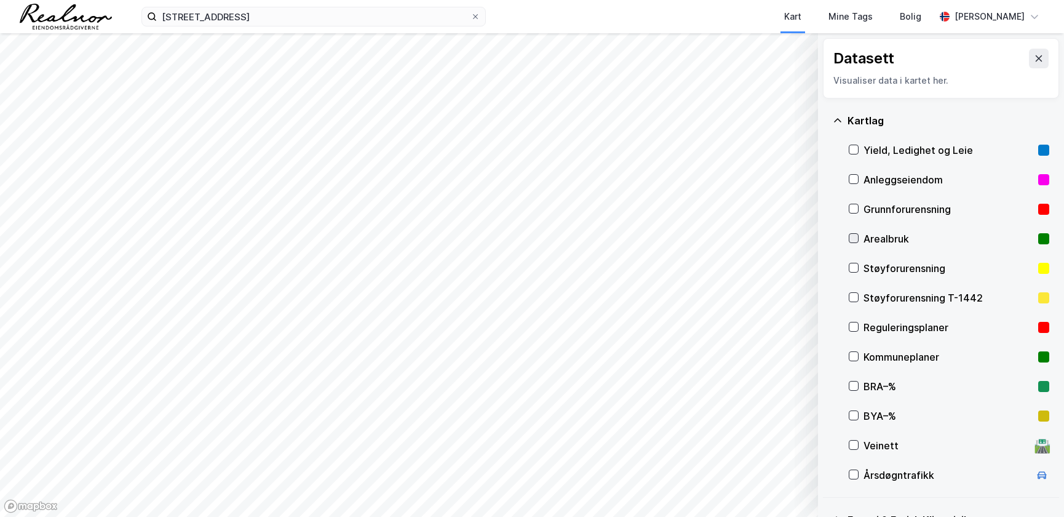
click at [855, 237] on icon at bounding box center [853, 238] width 9 height 9
click at [855, 236] on icon at bounding box center [853, 238] width 9 height 9
click at [855, 327] on icon at bounding box center [853, 326] width 9 height 9
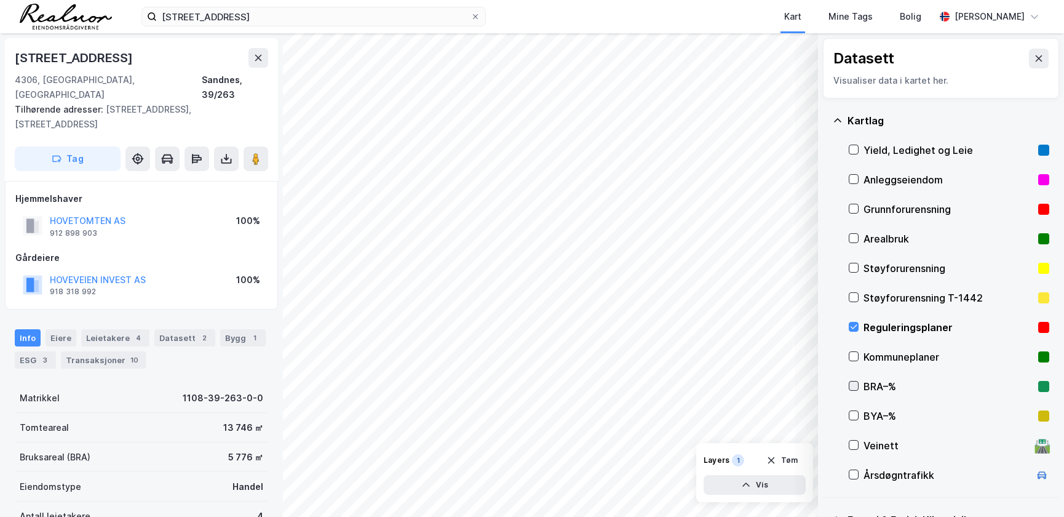
click at [855, 386] on icon at bounding box center [853, 385] width 9 height 9
click at [204, 18] on input "hoveveien 46" at bounding box center [314, 16] width 314 height 18
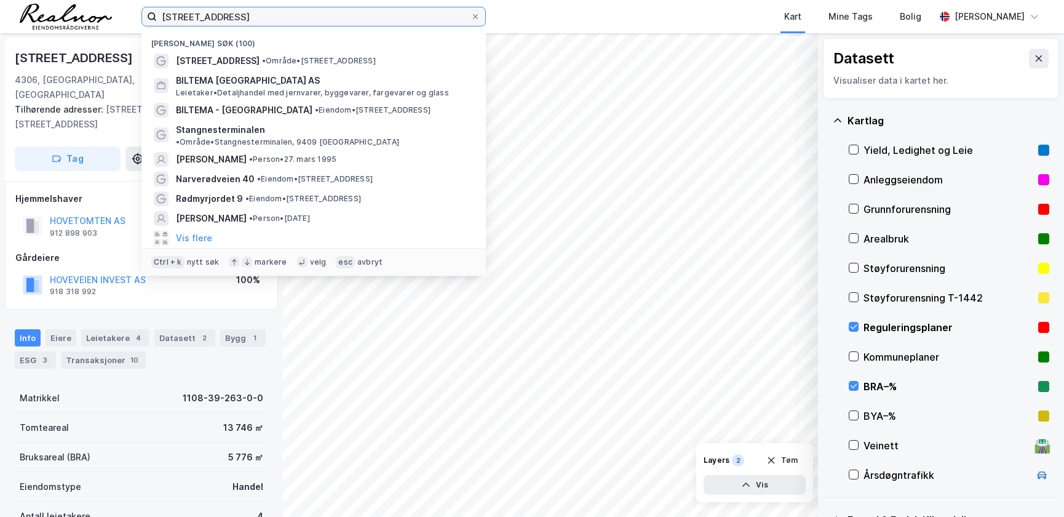
click at [204, 18] on input "hoveveien 46" at bounding box center [314, 16] width 314 height 18
paste input "Vefsnvegen 9, 8656 Mosjøen"
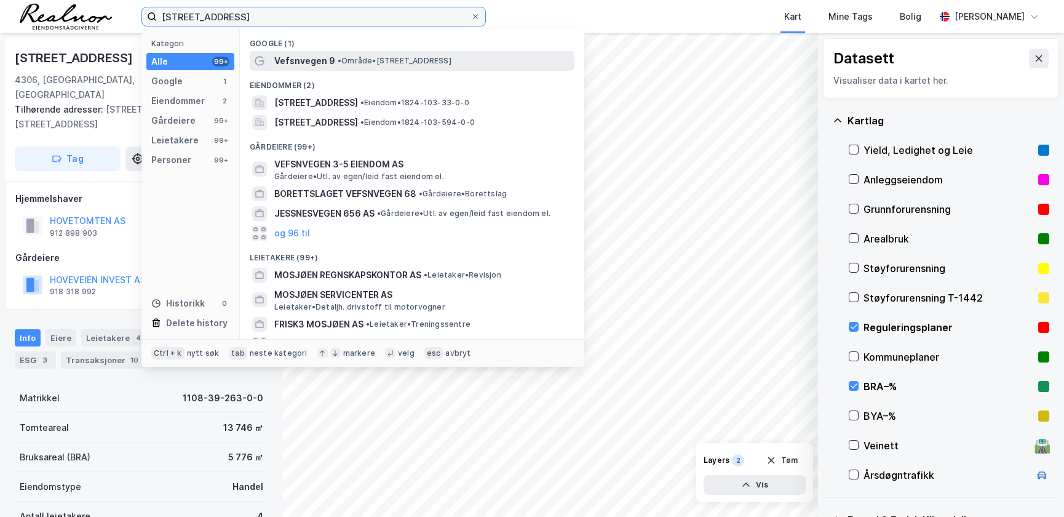
type input "Vefsnvegen 9, 8656 Mosjøen"
click at [339, 60] on span "•" at bounding box center [340, 60] width 4 height 9
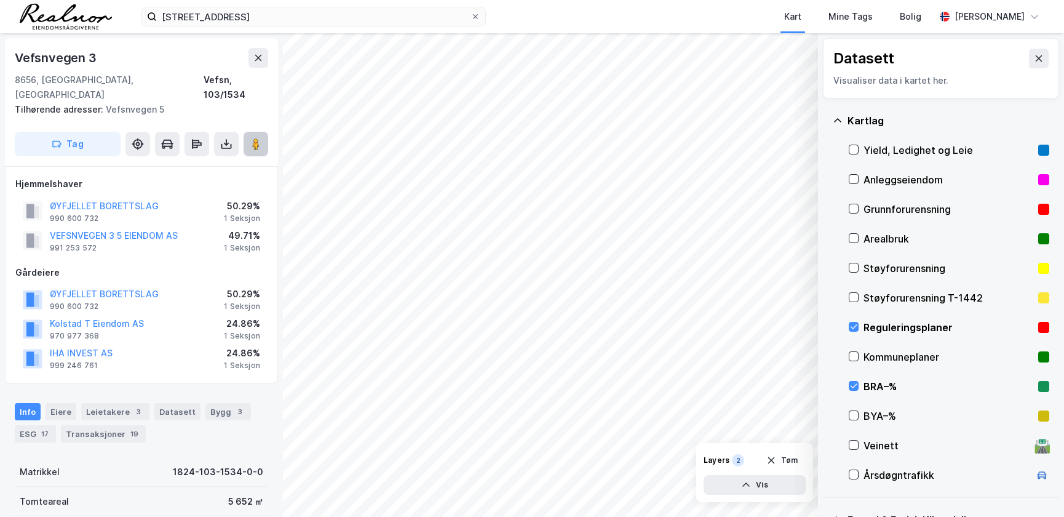
drag, startPoint x: 252, startPoint y: 129, endPoint x: 266, endPoint y: 124, distance: 14.6
click at [255, 138] on image at bounding box center [255, 144] width 7 height 12
click at [855, 326] on icon at bounding box center [854, 327] width 7 height 4
click at [854, 387] on icon at bounding box center [853, 385] width 9 height 9
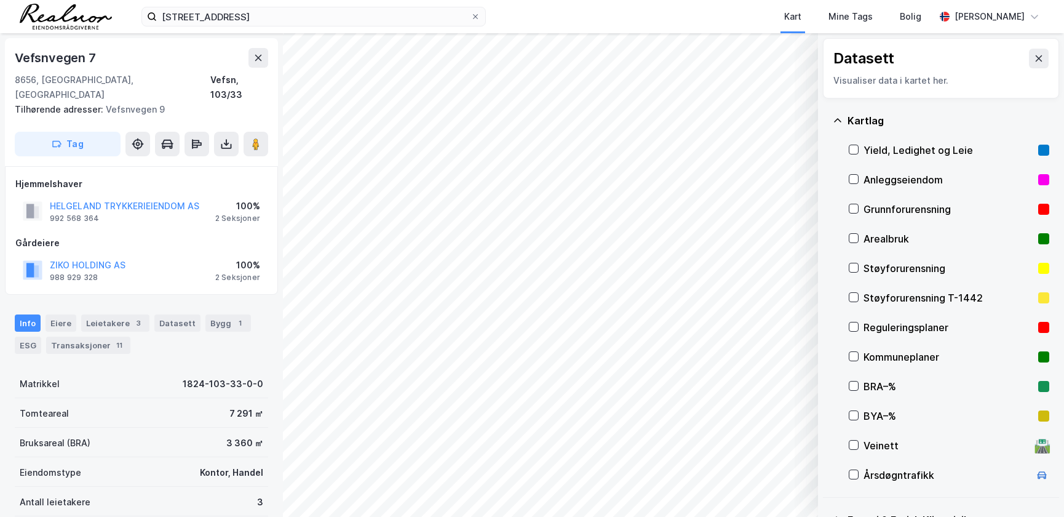
click at [822, 361] on div "Datasett Visualiser data i kartet her. Kartlag Yield, Ledighet og Leie Anleggse…" at bounding box center [941, 335] width 246 height 604
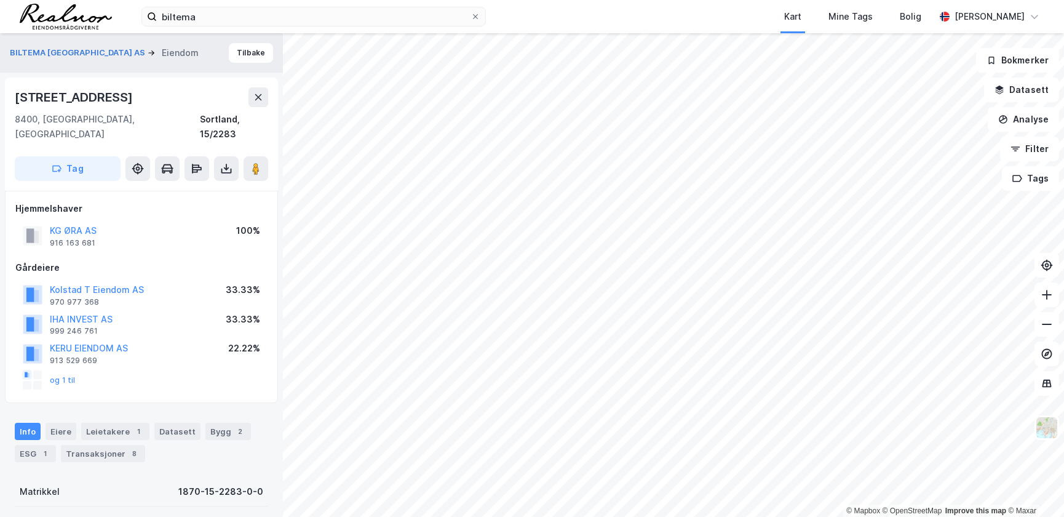
scroll to position [1, 0]
